Goal: Task Accomplishment & Management: Use online tool/utility

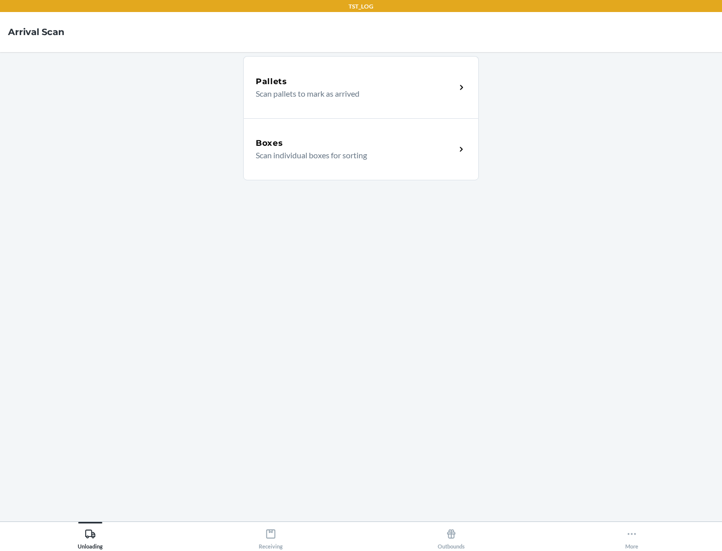
click at [355, 143] on div "Boxes" at bounding box center [356, 143] width 200 height 12
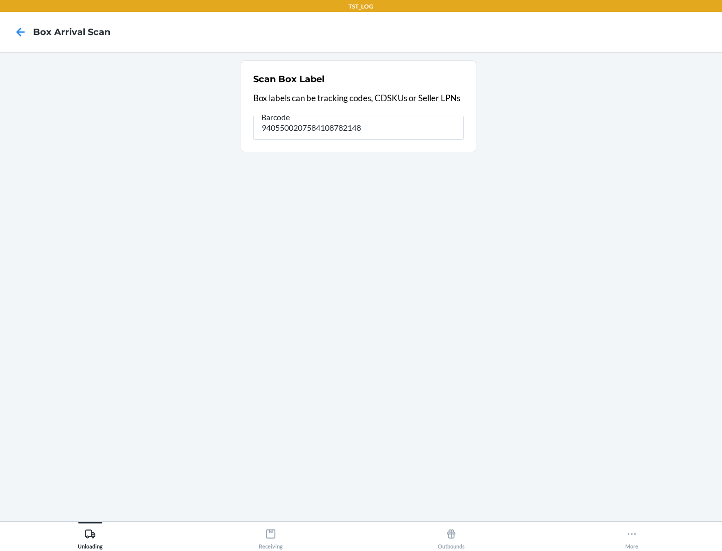
type input "9405500207584108782148"
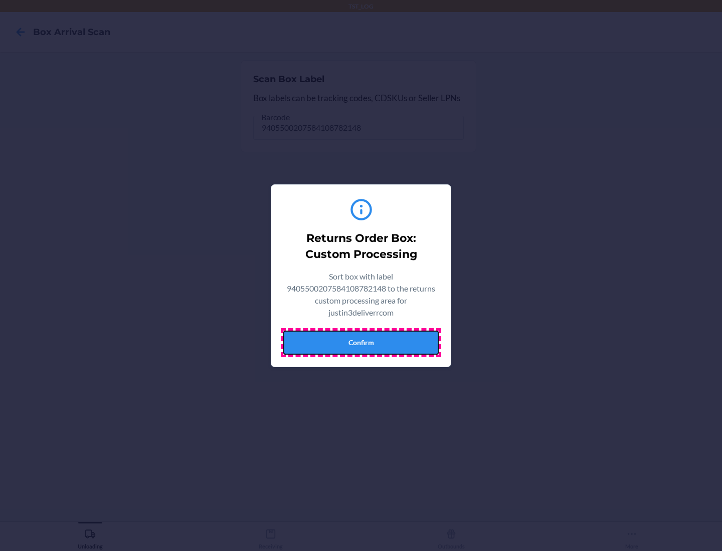
click at [361, 342] on button "Confirm" at bounding box center [360, 343] width 155 height 24
